Goal: Information Seeking & Learning: Learn about a topic

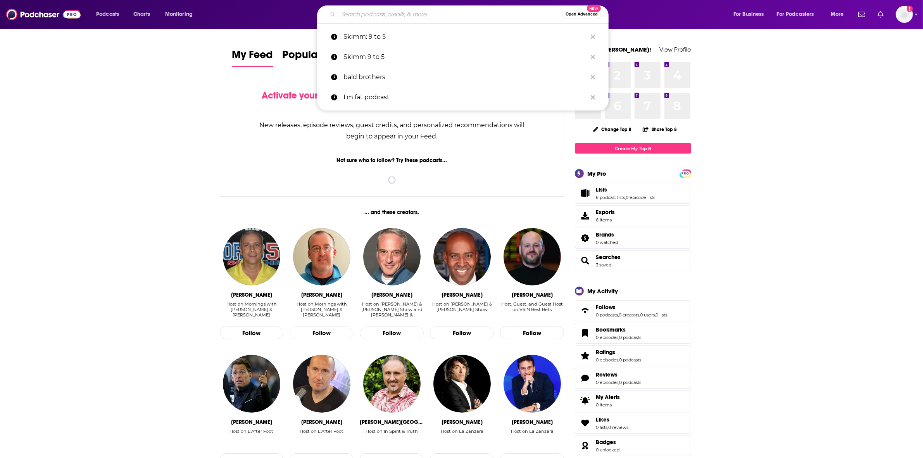
click at [450, 16] on input "Search podcasts, credits, & more..." at bounding box center [450, 14] width 224 height 12
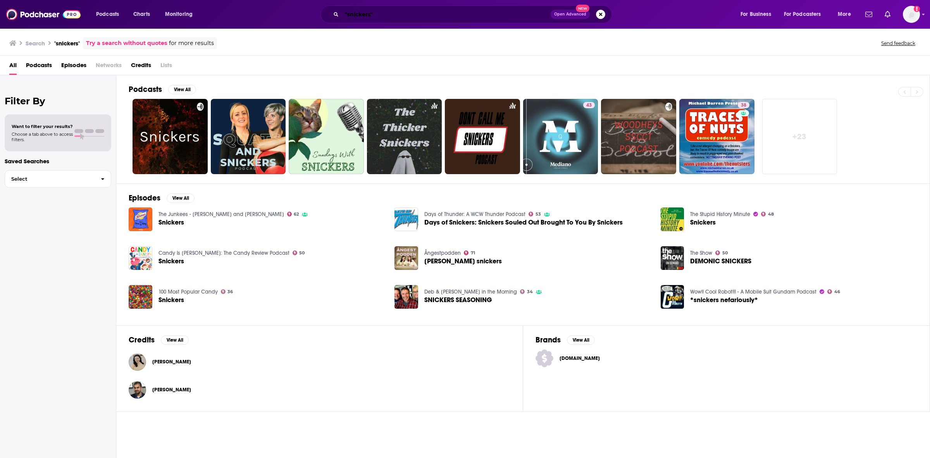
click at [378, 17] on input ""snickers"" at bounding box center [446, 14] width 209 height 12
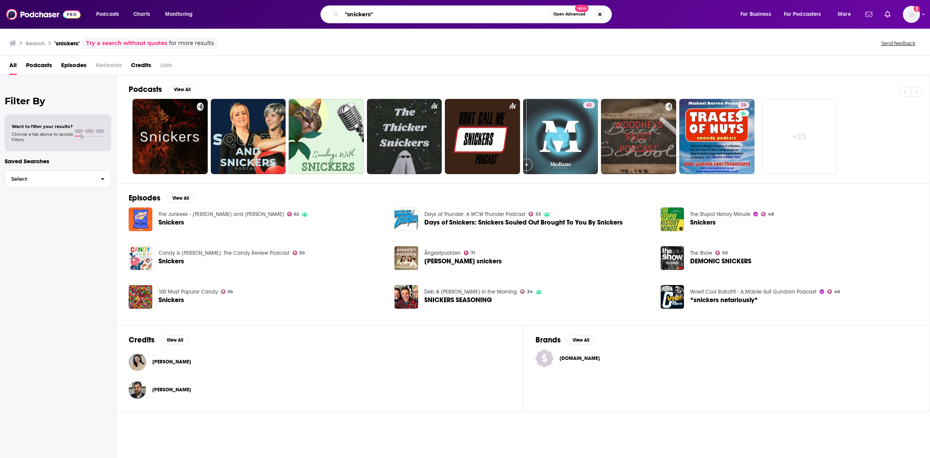
drag, startPoint x: 406, startPoint y: 19, endPoint x: 319, endPoint y: 3, distance: 88.6
click at [320, 4] on div "Podcasts Charts Monitoring "snickers" Open Advanced New For Business For Podcas…" at bounding box center [465, 14] width 930 height 29
type input "I'm fat podcast"
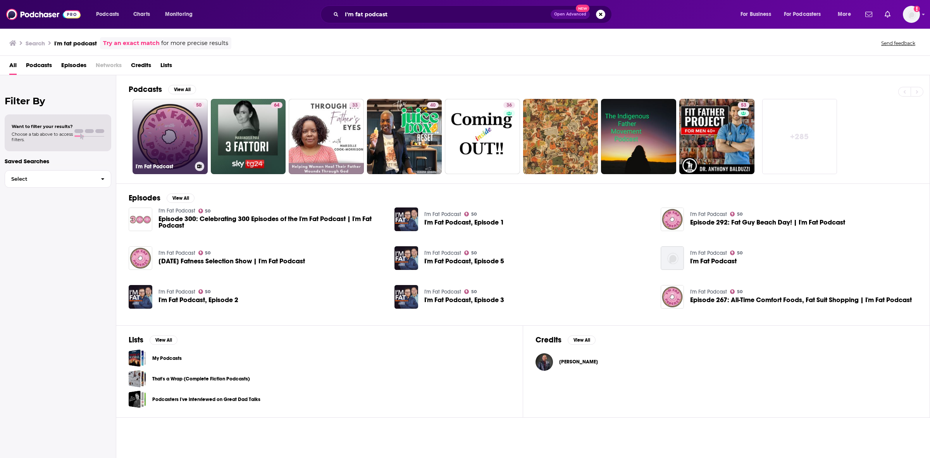
click at [184, 121] on link "50 I'm Fat Podcast" at bounding box center [170, 136] width 75 height 75
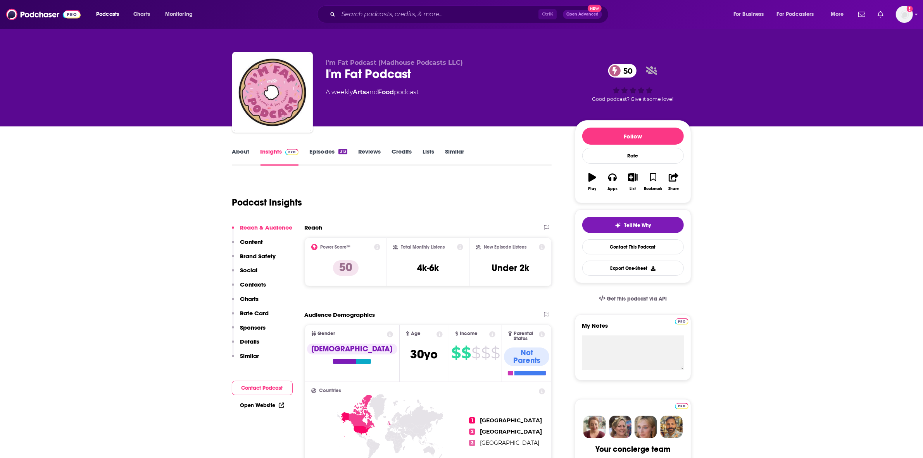
click at [326, 150] on link "Episodes 313" at bounding box center [328, 157] width 38 height 18
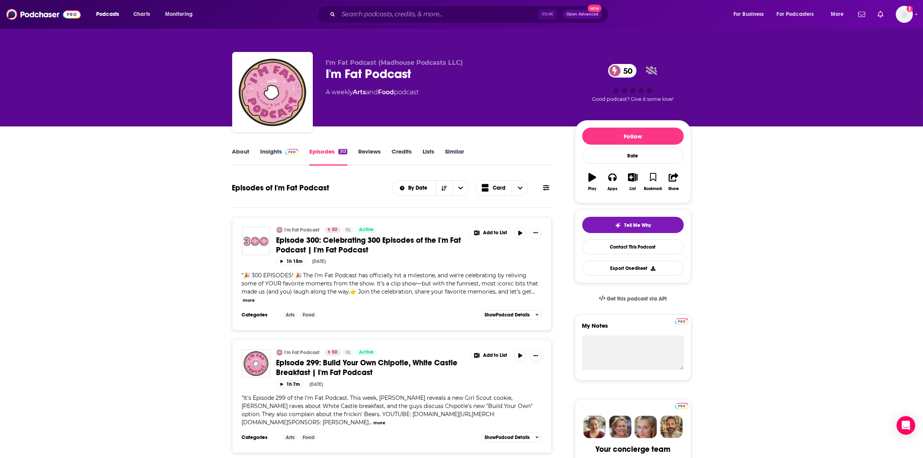
click at [396, 240] on span "Episode 300: Celebrating 300 Episodes of the I'm Fat Podcast | I'm Fat Podcast" at bounding box center [368, 244] width 185 height 19
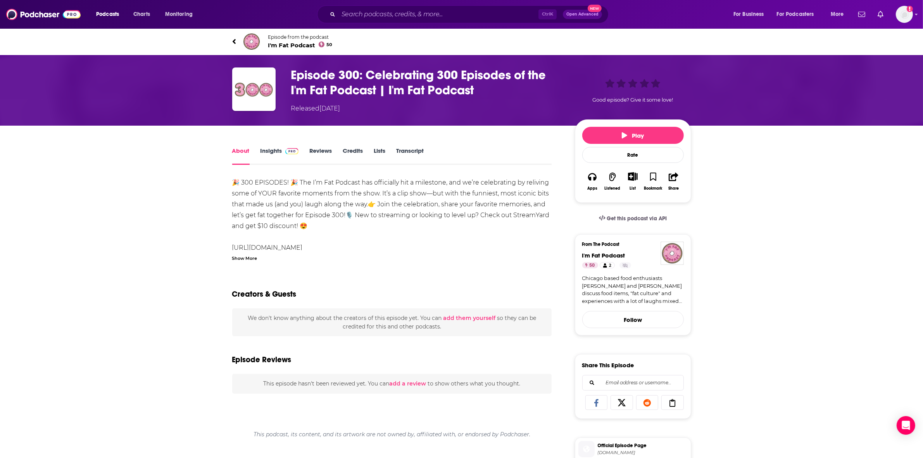
drag, startPoint x: 297, startPoint y: 223, endPoint x: 493, endPoint y: 235, distance: 195.7
click at [512, 245] on div "🎉 300 EPISODES! 🎉 The I’m Fat Podcast has officially hit a milestone, and we’re…" at bounding box center [392, 215] width 320 height 76
click at [466, 213] on div "🎉 300 EPISODES! 🎉 The I’m Fat Podcast has officially hit a milestone, and we’re…" at bounding box center [392, 215] width 320 height 76
drag, startPoint x: 282, startPoint y: 216, endPoint x: 483, endPoint y: 212, distance: 200.9
click at [483, 212] on div "🎉 300 EPISODES! 🎉 The I’m Fat Podcast has officially hit a milestone, and we’re…" at bounding box center [392, 215] width 320 height 76
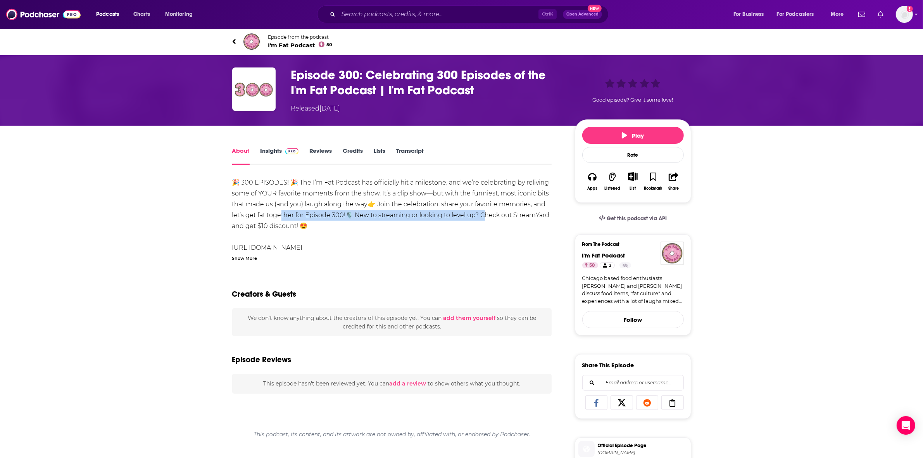
click at [483, 211] on div "🎉 300 EPISODES! 🎉 The I’m Fat Podcast has officially hit a milestone, and we’re…" at bounding box center [392, 215] width 320 height 76
click at [292, 247] on link "[URL][DOMAIN_NAME]" at bounding box center [267, 247] width 71 height 7
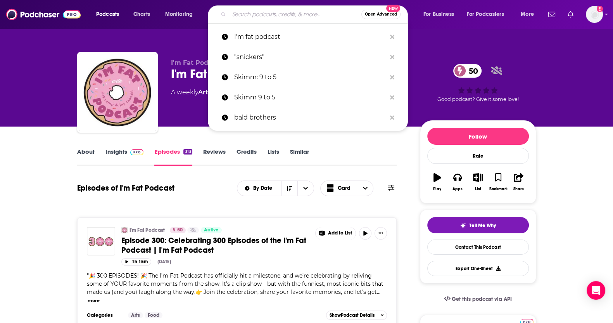
click at [272, 8] on input "Search podcasts, credits, & more..." at bounding box center [295, 14] width 132 height 12
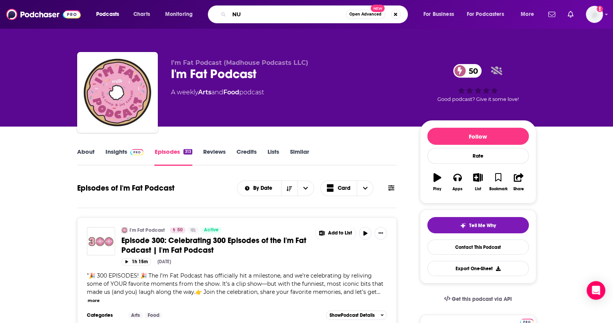
type input "N"
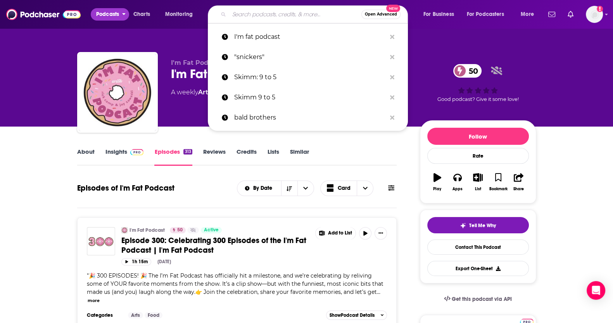
click at [112, 14] on span "Podcasts" at bounding box center [107, 14] width 23 height 11
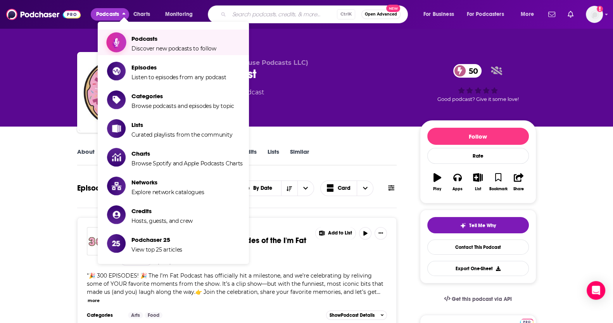
click at [188, 41] on span "Podcasts" at bounding box center [173, 38] width 85 height 7
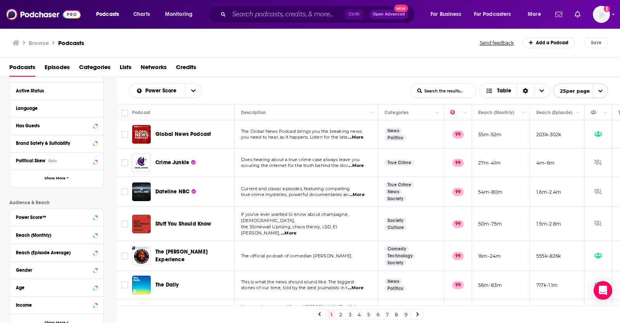
scroll to position [147, 0]
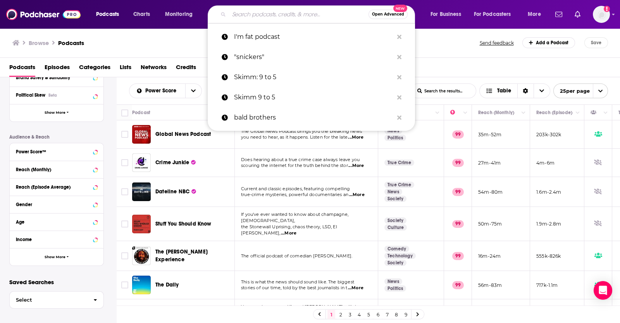
click at [317, 13] on input "Search podcasts, credits, & more..." at bounding box center [299, 14] width 140 height 12
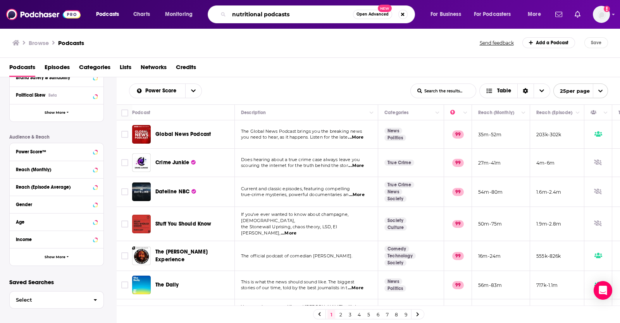
type input "nutritional podcasts"
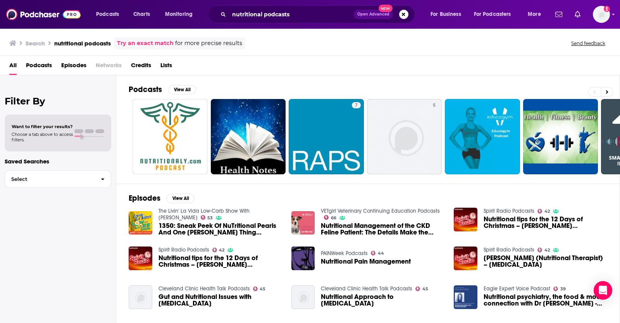
scroll to position [59, 0]
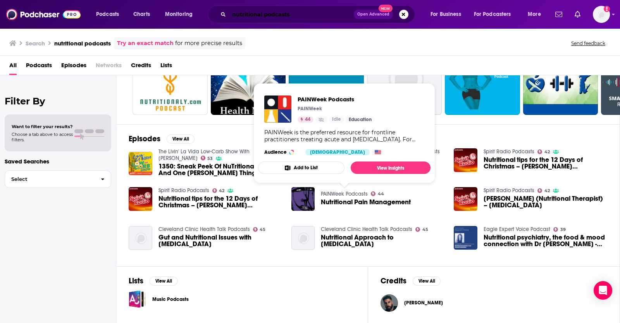
click at [292, 15] on input "nutritional podcasts" at bounding box center [291, 14] width 125 height 12
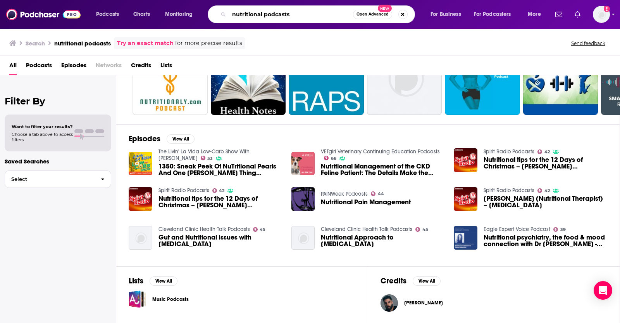
click at [292, 15] on input "nutritional podcasts" at bounding box center [291, 14] width 124 height 12
type input "G"
type input "Food news"
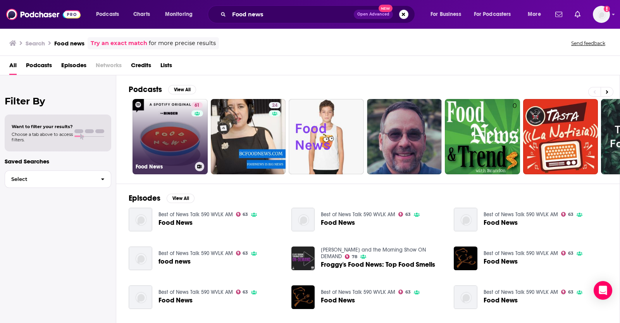
click at [173, 144] on link "61 Food News" at bounding box center [170, 136] width 75 height 75
